Goal: Information Seeking & Learning: Learn about a topic

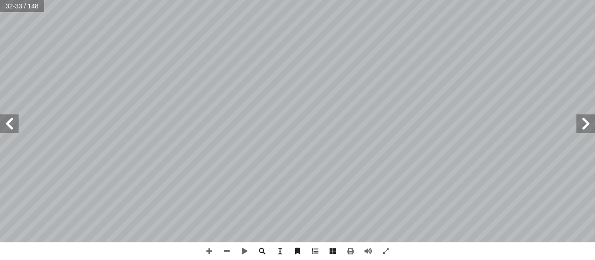
click at [17, 131] on span at bounding box center [9, 123] width 19 height 19
click at [13, 121] on span at bounding box center [9, 123] width 19 height 19
click at [209, 249] on span at bounding box center [209, 251] width 18 height 18
click at [228, 250] on span at bounding box center [227, 251] width 18 height 18
click at [583, 128] on span at bounding box center [585, 123] width 19 height 19
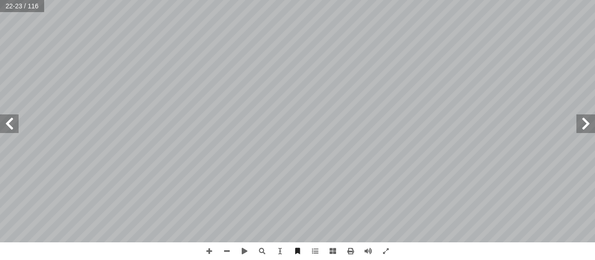
click at [7, 125] on span at bounding box center [9, 123] width 19 height 19
